Goal: Answer question/provide support

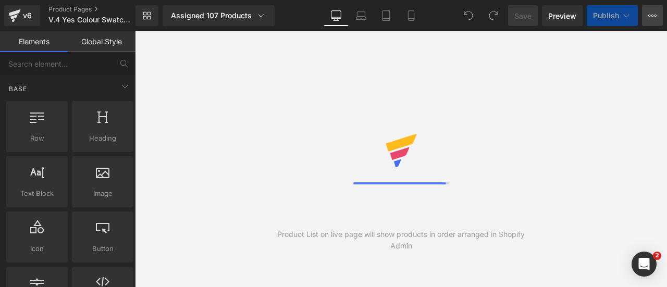
click at [657, 16] on button "View Live Page View with current Template Save Template to Library Schedule Pub…" at bounding box center [652, 15] width 21 height 21
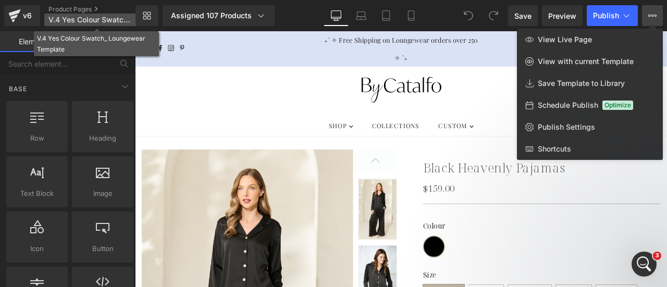
click at [86, 18] on span "V.4 Yes Colour Swatch_ Loungewear Template" at bounding box center [90, 20] width 84 height 8
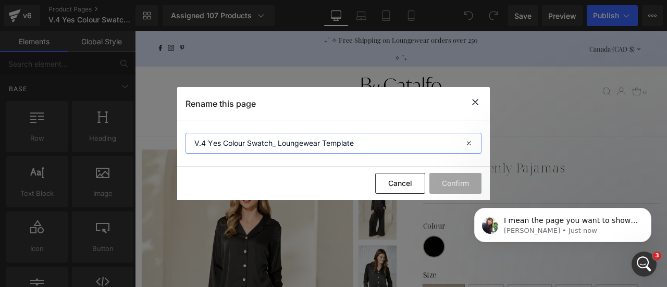
click at [299, 143] on input "V.4 Yes Colour Swatch_ Loungewear Template" at bounding box center [334, 143] width 296 height 21
click at [558, 218] on p "I mean the page you want to show that Globo Product Options there as I see you …" at bounding box center [571, 221] width 135 height 10
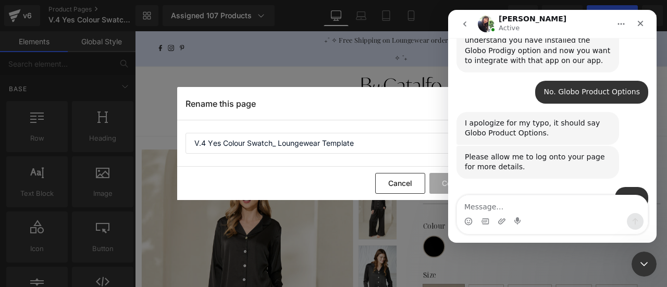
scroll to position [3691, 0]
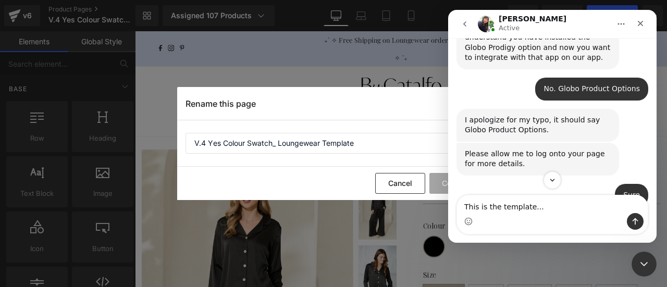
type textarea "This is the template...."
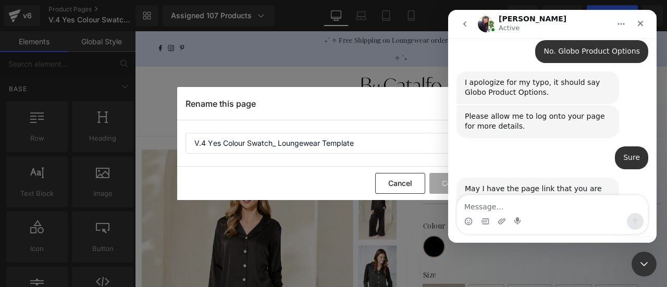
type textarea "V.4 Yes Colour Swatch_ Loungewear Template"
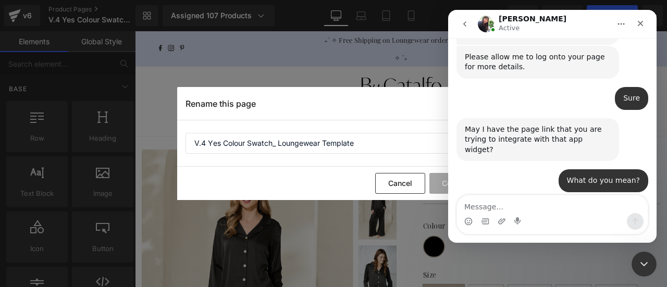
scroll to position [3788, 0]
type textarea "thanks"
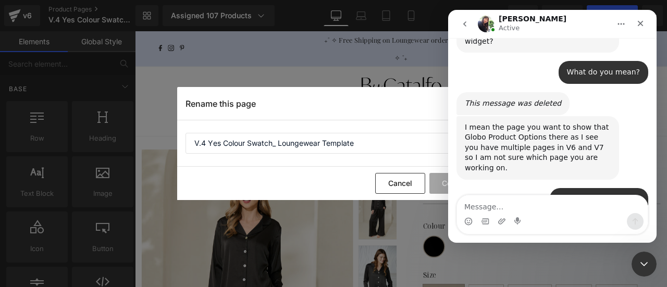
scroll to position [3896, 0]
click at [392, 187] on div at bounding box center [333, 128] width 667 height 256
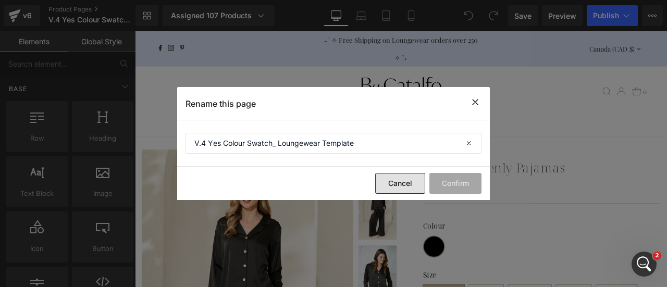
click at [407, 189] on button "Cancel" at bounding box center [400, 183] width 50 height 21
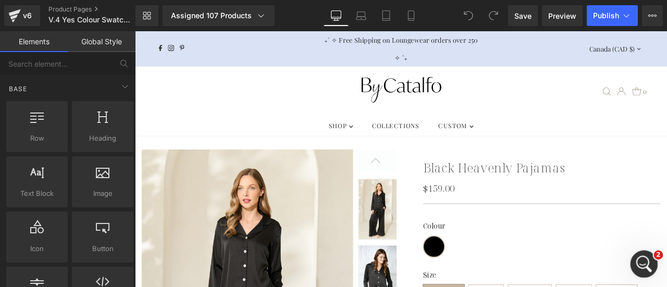
click at [639, 266] on icon "Open Intercom Messenger" at bounding box center [642, 262] width 17 height 17
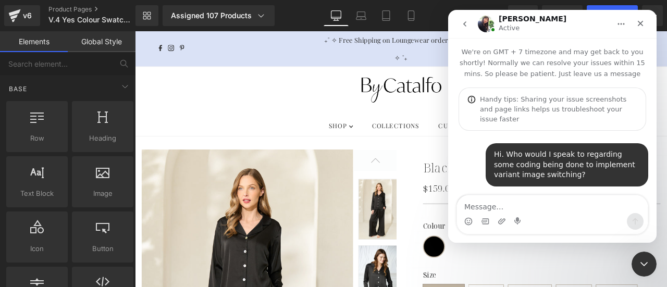
scroll to position [107, 0]
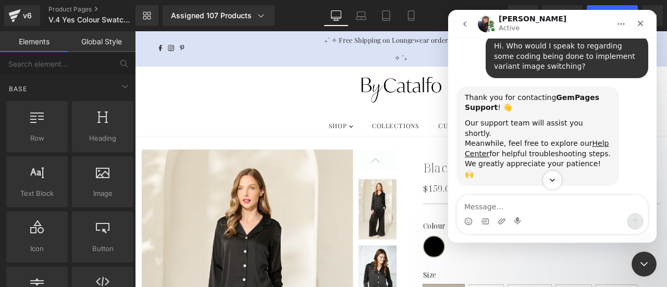
click at [558, 178] on button "Scroll to bottom" at bounding box center [552, 179] width 19 height 19
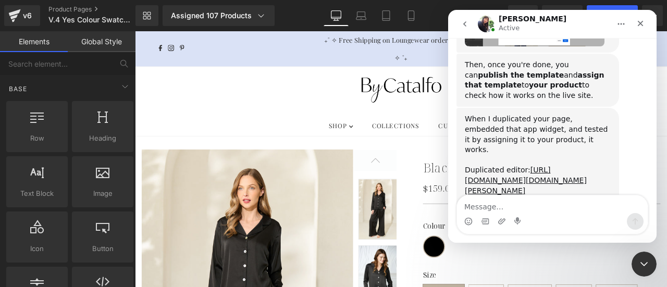
scroll to position [4516, 0]
